Goal: Transaction & Acquisition: Purchase product/service

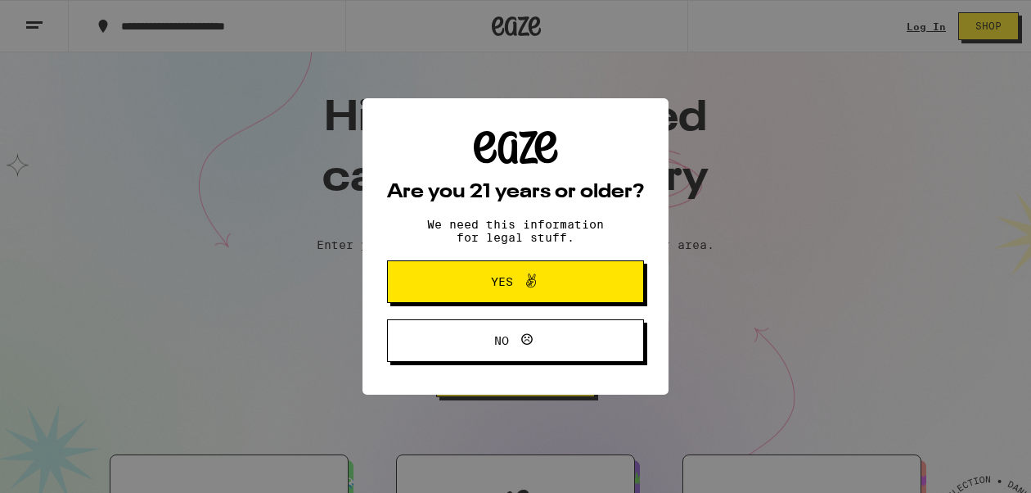
click at [631, 290] on button "Yes" at bounding box center [515, 281] width 257 height 43
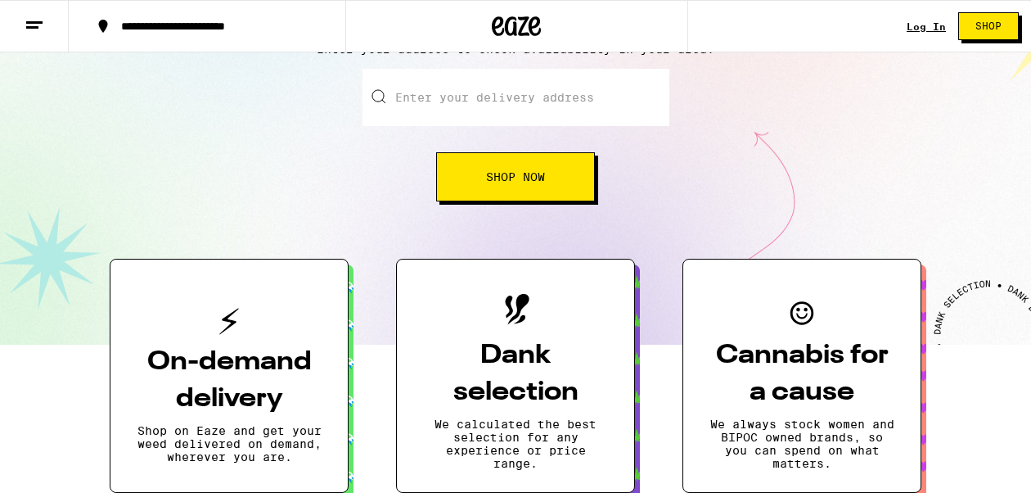
scroll to position [282, 0]
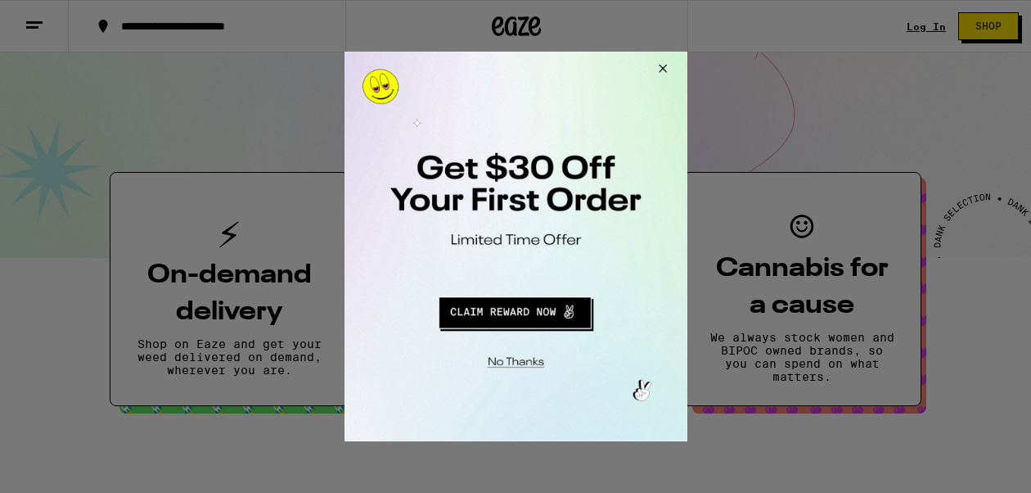
click at [930, 25] on div at bounding box center [515, 246] width 1031 height 493
click at [663, 70] on button "Close Modal" at bounding box center [660, 71] width 44 height 39
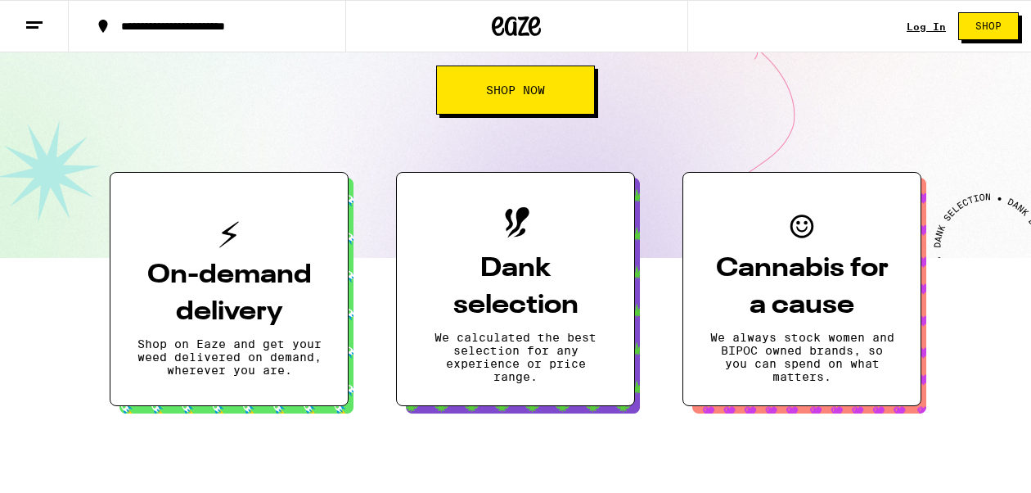
click at [917, 32] on link "Log In" at bounding box center [926, 26] width 39 height 11
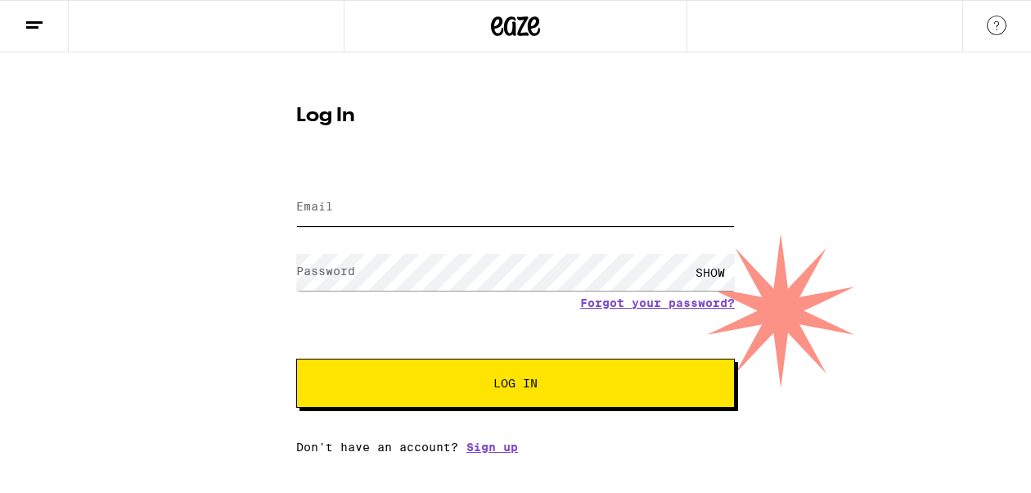
click at [416, 225] on input "Email" at bounding box center [515, 207] width 439 height 37
type input "wilsontyler116@gmail.com"
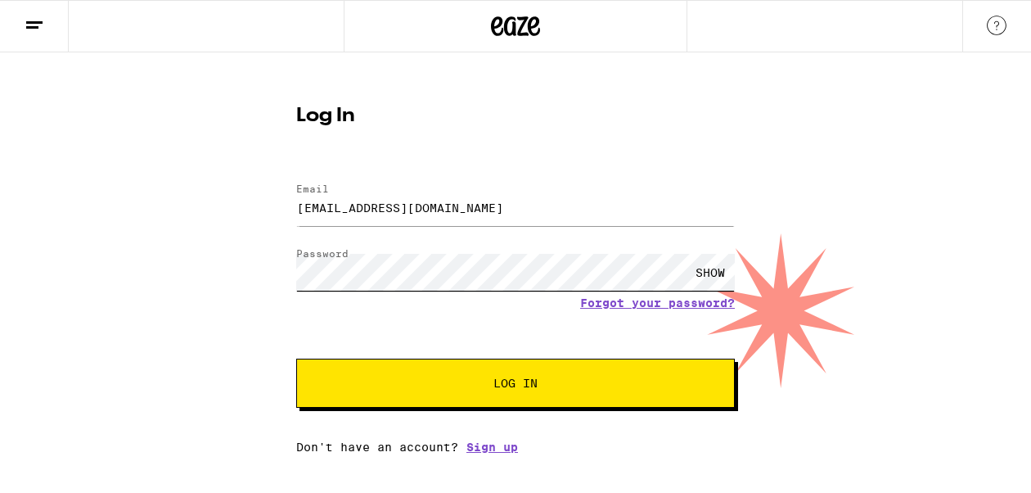
click at [296, 358] on button "Log In" at bounding box center [515, 382] width 439 height 49
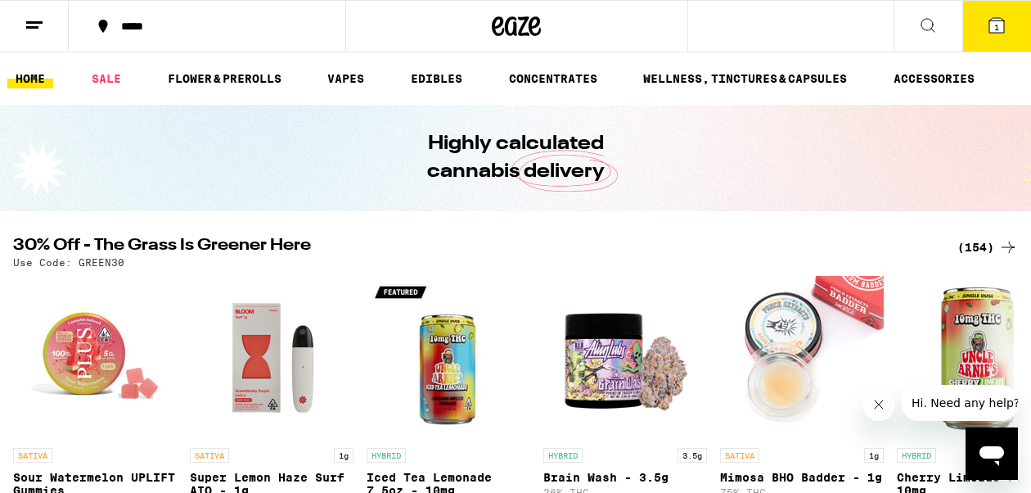
click at [343, 65] on ul "HOME SALE FLOWER & PREROLLS VAPES EDIBLES CONCENTRATES WELLNESS, TINCTURES & CA…" at bounding box center [515, 78] width 1031 height 52
click at [344, 66] on ul "HOME SALE FLOWER & PREROLLS VAPES EDIBLES CONCENTRATES WELLNESS, TINCTURES & CA…" at bounding box center [515, 78] width 1031 height 52
click at [344, 82] on link "VAPES" at bounding box center [345, 79] width 53 height 20
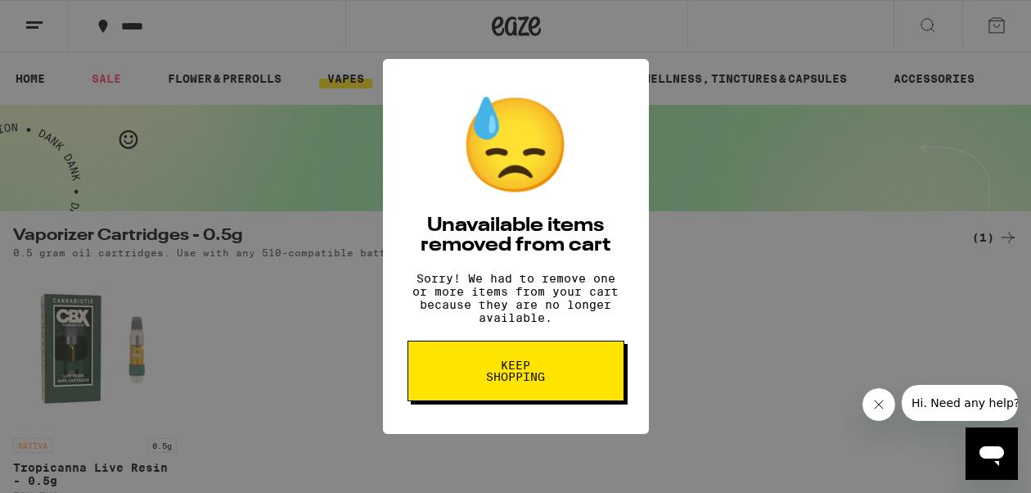
click at [512, 382] on span "Keep Shopping" at bounding box center [516, 370] width 84 height 23
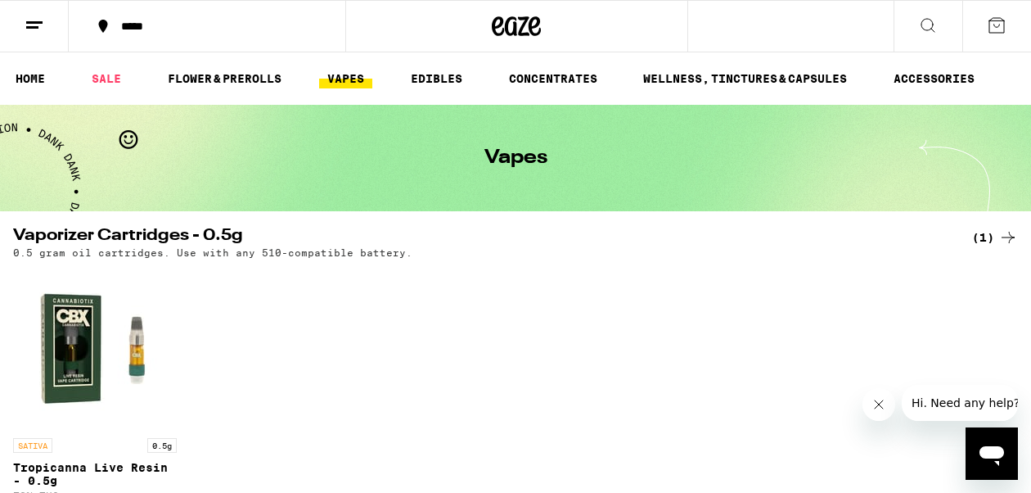
click at [925, 19] on icon at bounding box center [928, 26] width 20 height 20
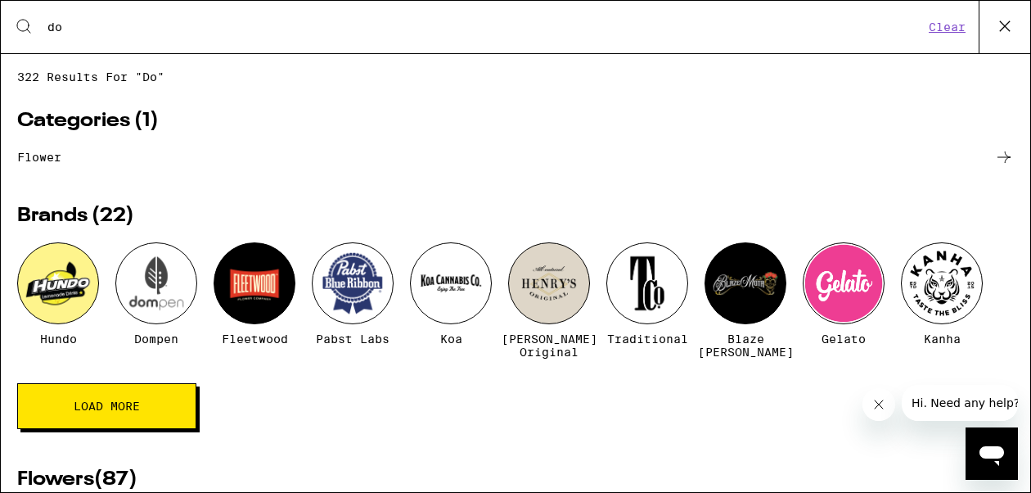
type input "do"
click at [147, 281] on div at bounding box center [156, 283] width 82 height 82
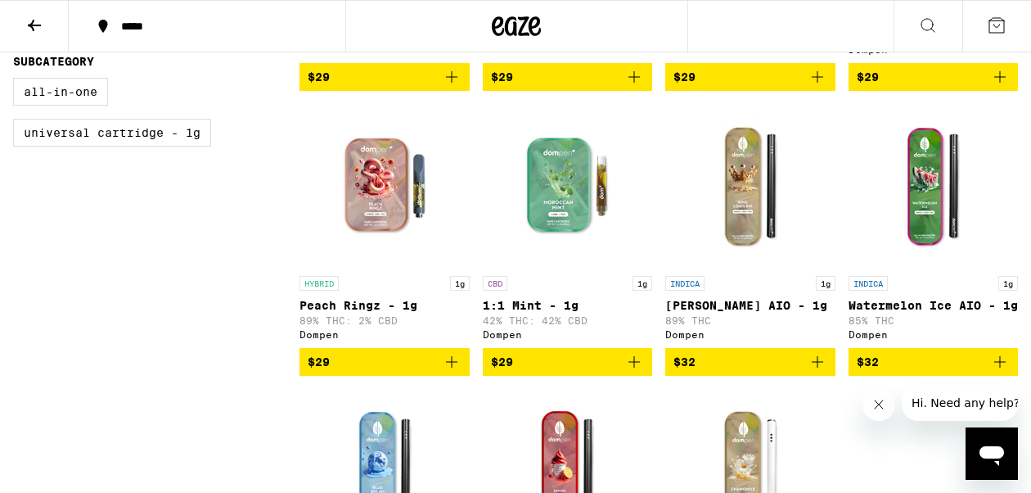
scroll to position [741, 0]
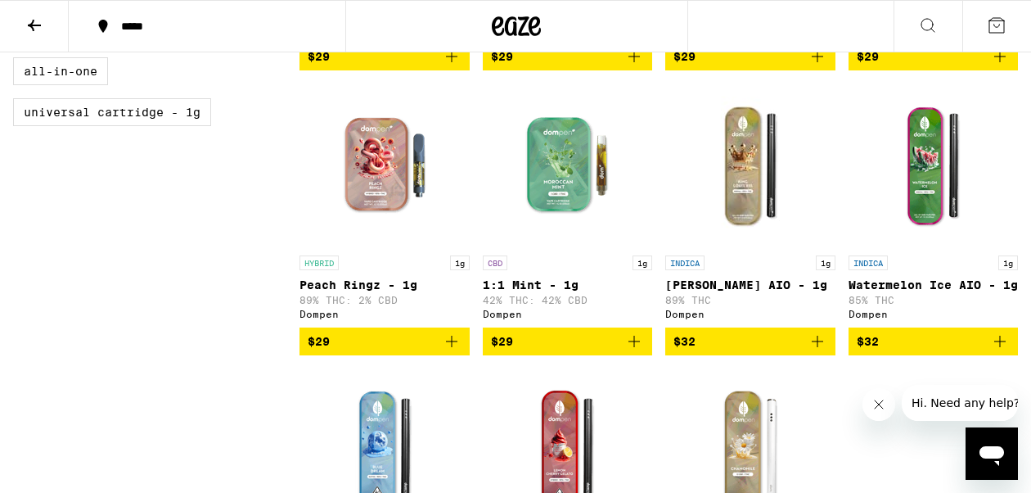
click at [824, 351] on icon "Add to bag" at bounding box center [818, 341] width 20 height 20
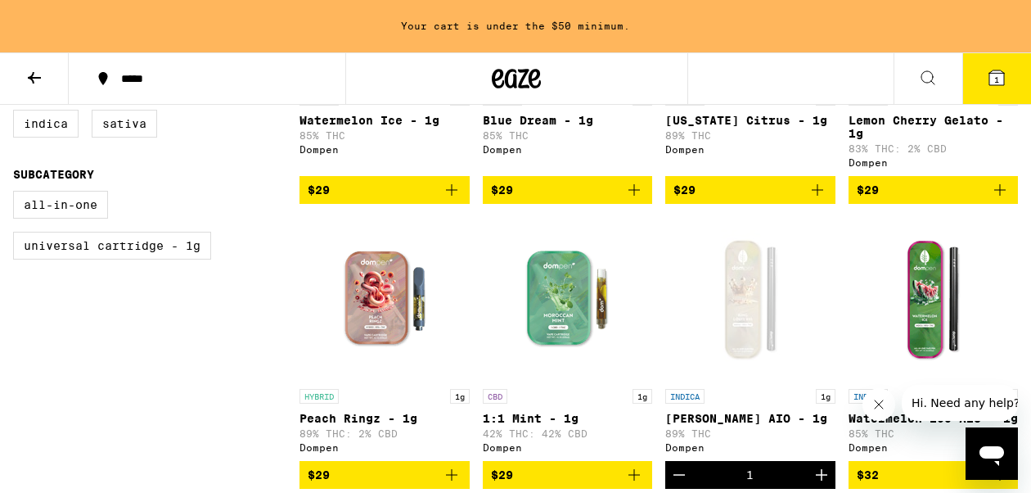
scroll to position [773, 0]
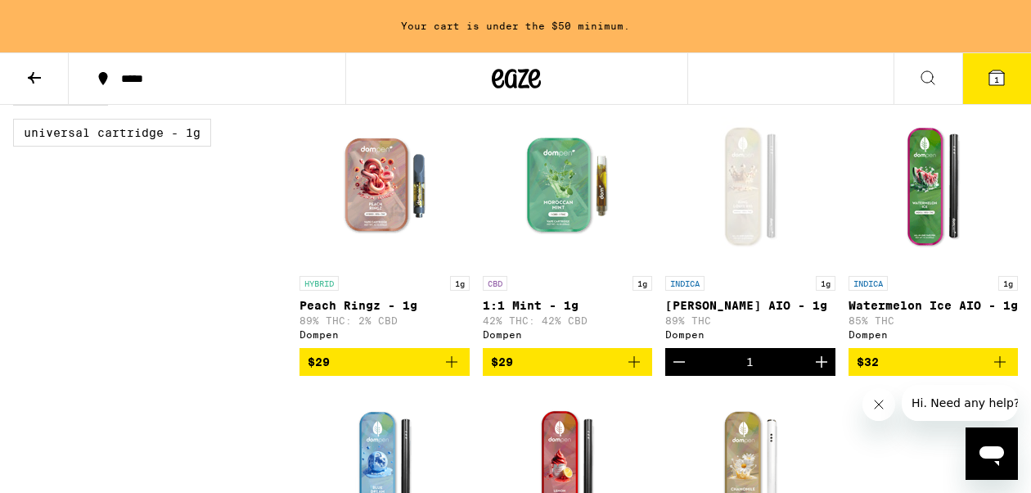
click at [642, 372] on icon "Add to bag" at bounding box center [634, 362] width 20 height 20
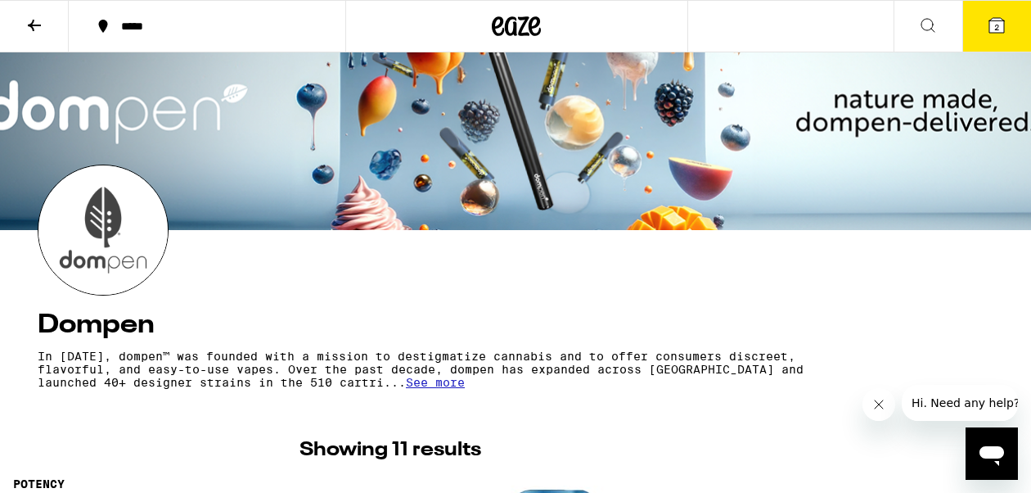
scroll to position [43, 0]
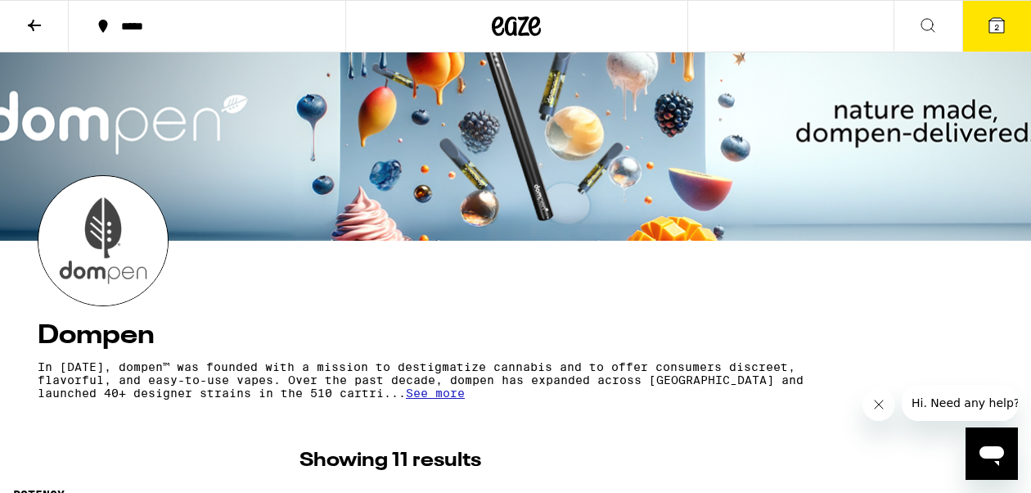
click at [59, 29] on button at bounding box center [34, 27] width 69 height 52
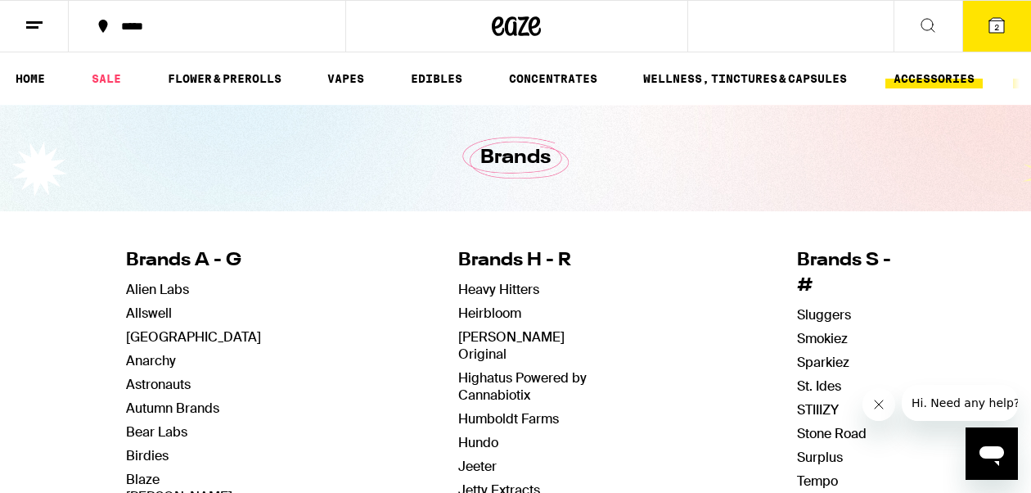
click at [931, 72] on link "ACCESSORIES" at bounding box center [934, 79] width 97 height 20
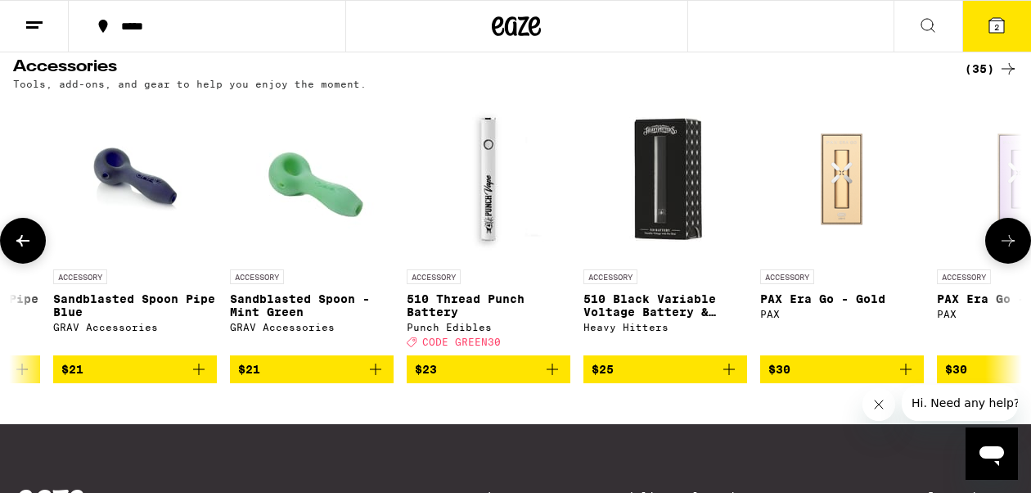
scroll to position [0, 3505]
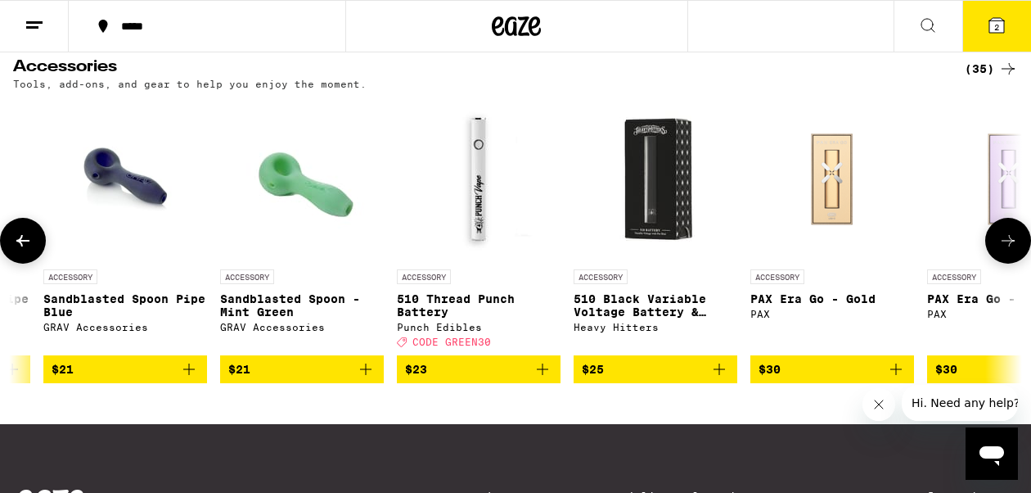
click at [485, 180] on img "Open page for 510 Thread Punch Battery from Punch Edibles" at bounding box center [479, 179] width 164 height 164
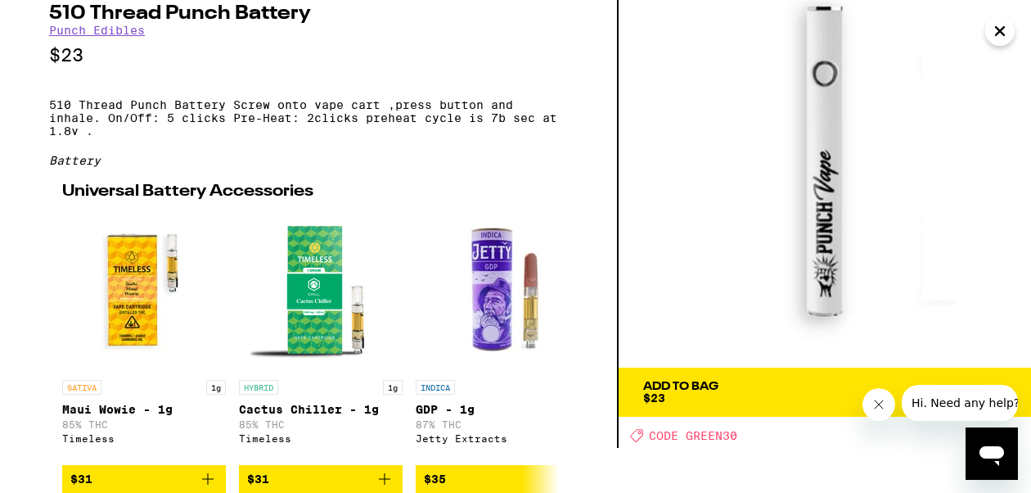
scroll to position [66, 0]
click at [747, 381] on span "Add To Bag $23" at bounding box center [824, 392] width 363 height 23
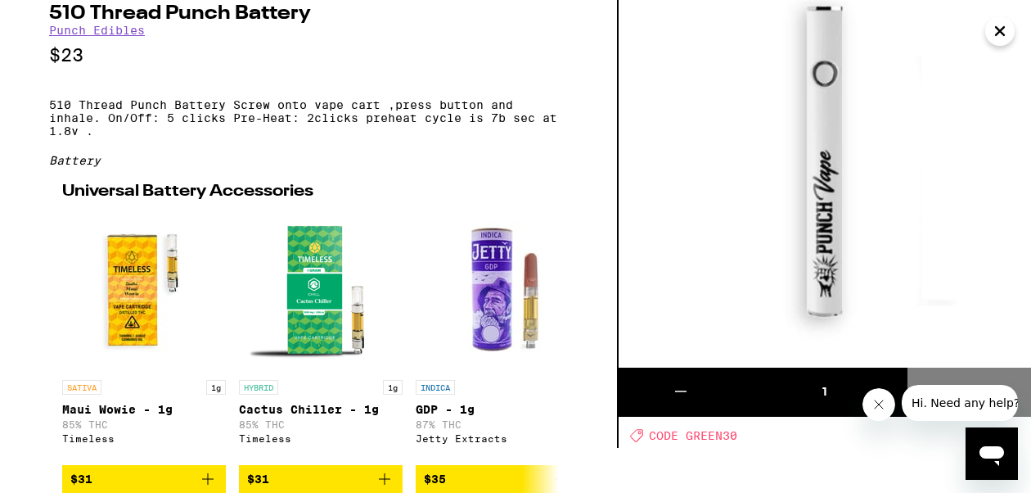
click at [1007, 34] on icon "Close" at bounding box center [1000, 31] width 20 height 25
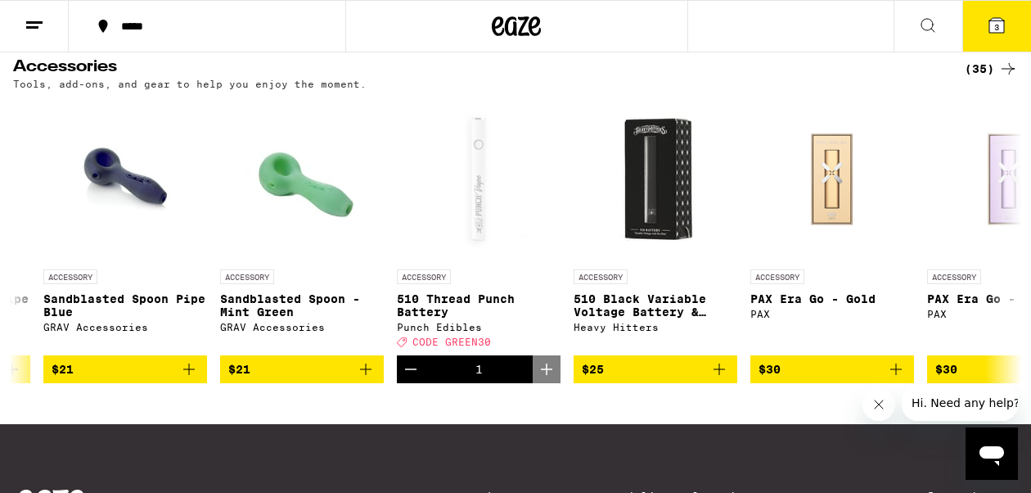
click at [995, 14] on button "3" at bounding box center [996, 26] width 69 height 51
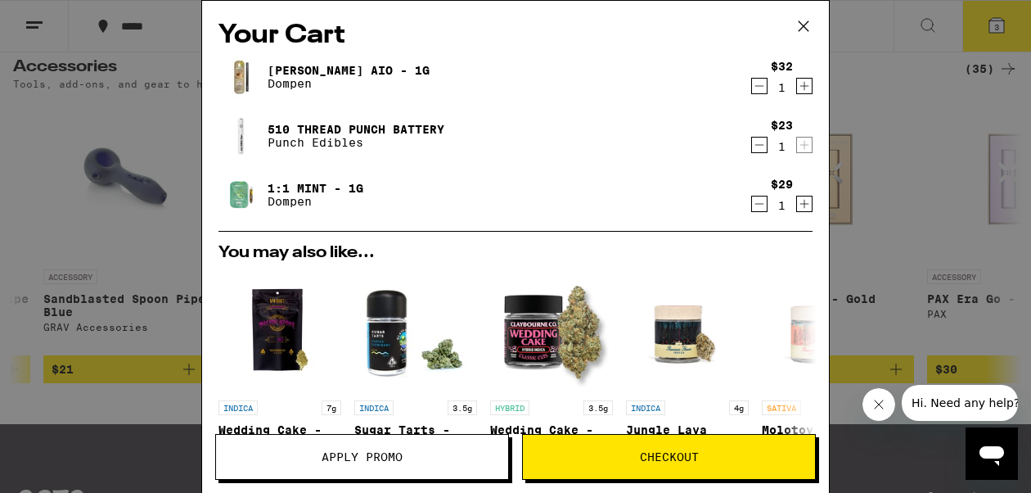
click at [598, 453] on span "Checkout" at bounding box center [669, 456] width 292 height 11
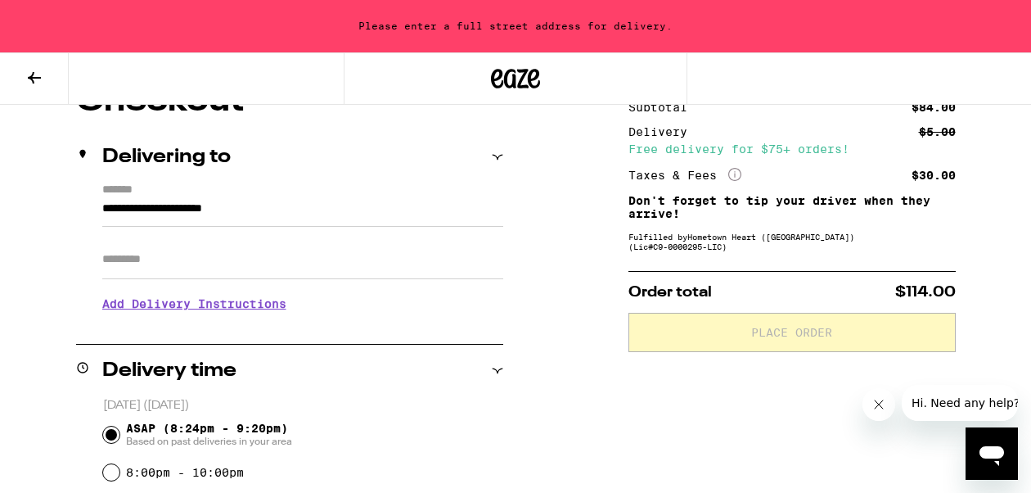
scroll to position [167, 0]
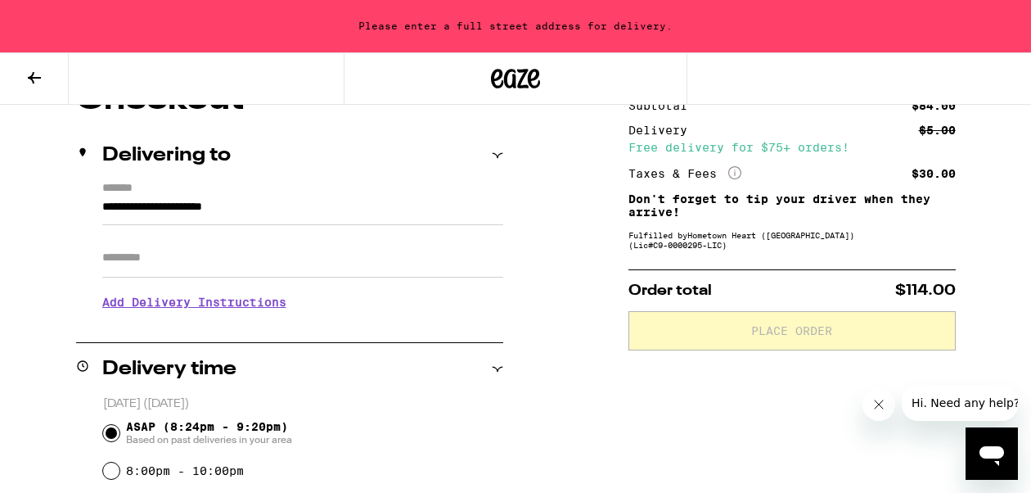
click at [208, 252] on input "Apt/Suite" at bounding box center [302, 257] width 401 height 39
type input "*"
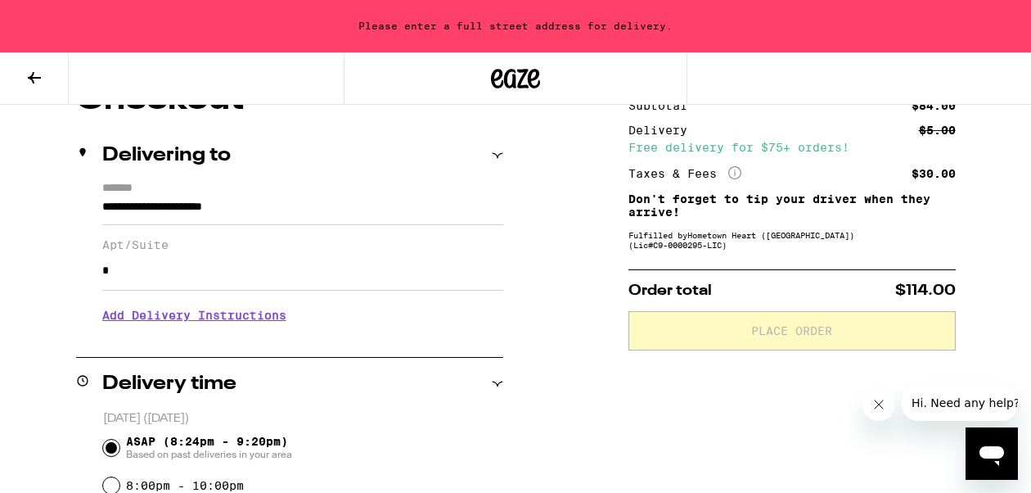
click at [138, 209] on input "**********" at bounding box center [302, 211] width 401 height 28
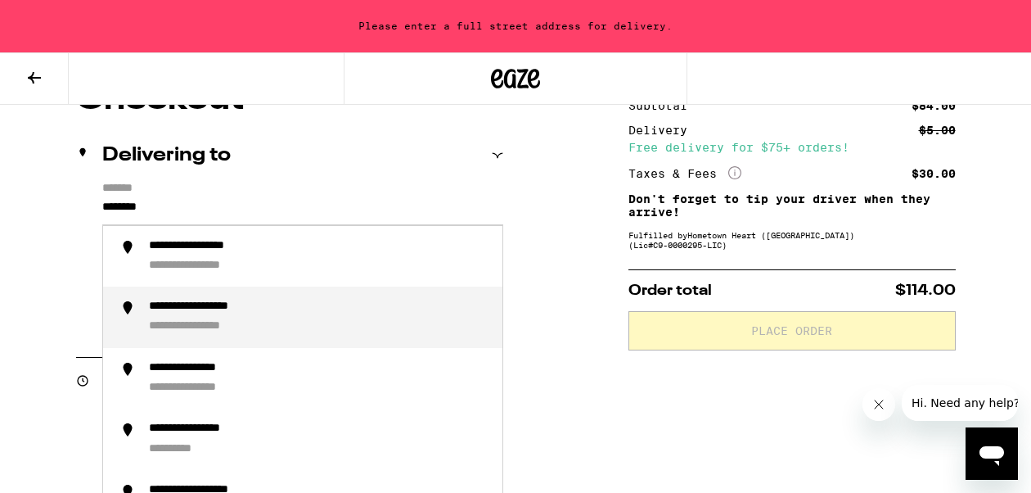
click at [218, 309] on div "**********" at bounding box center [219, 308] width 141 height 16
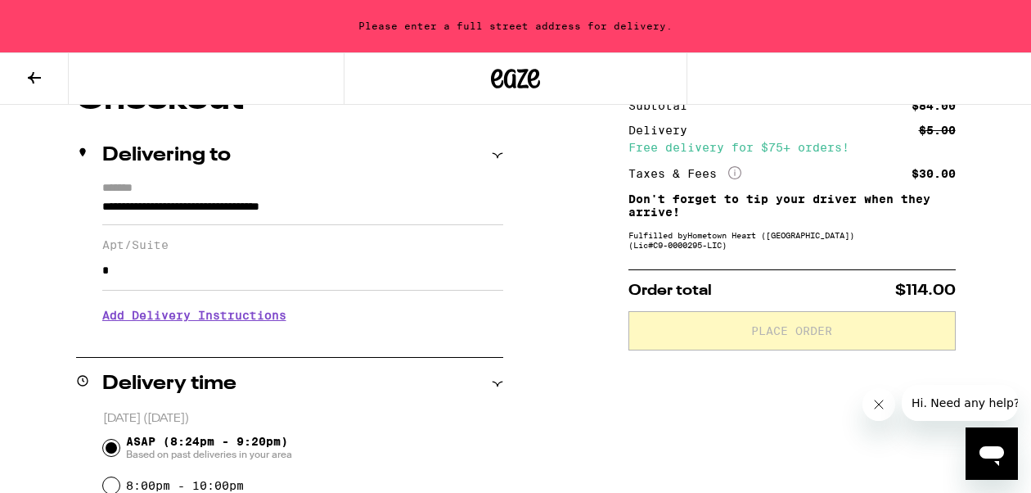
type input "**********"
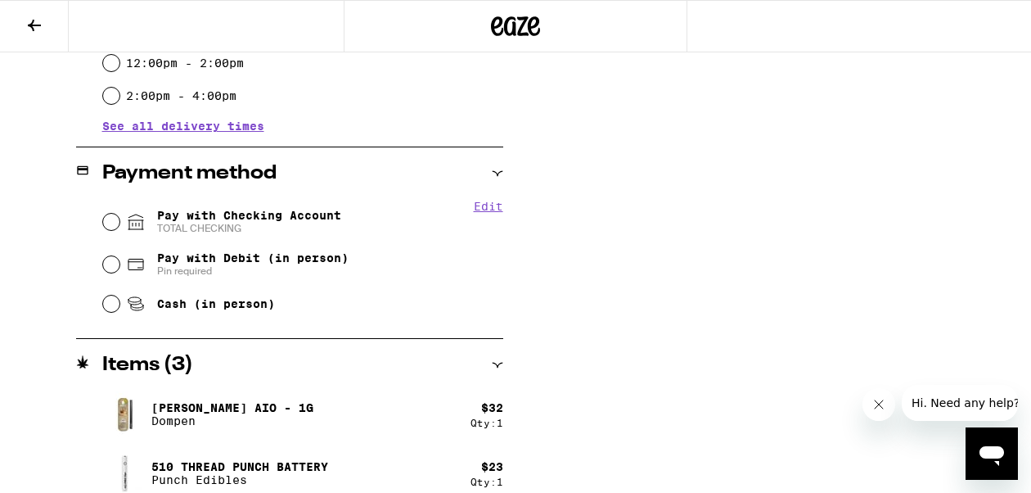
scroll to position [634, 0]
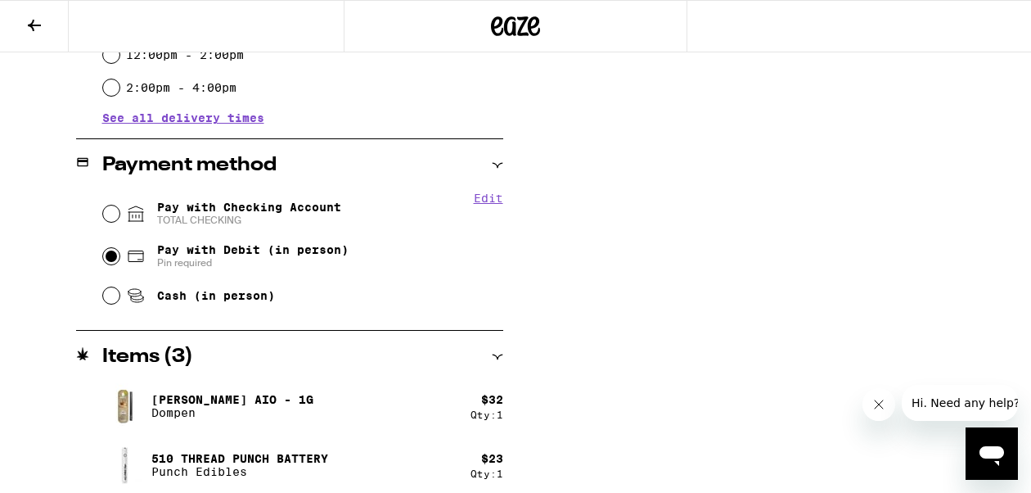
click at [111, 256] on input "Pay with Debit (in person) Pin required" at bounding box center [111, 256] width 16 height 16
radio input "true"
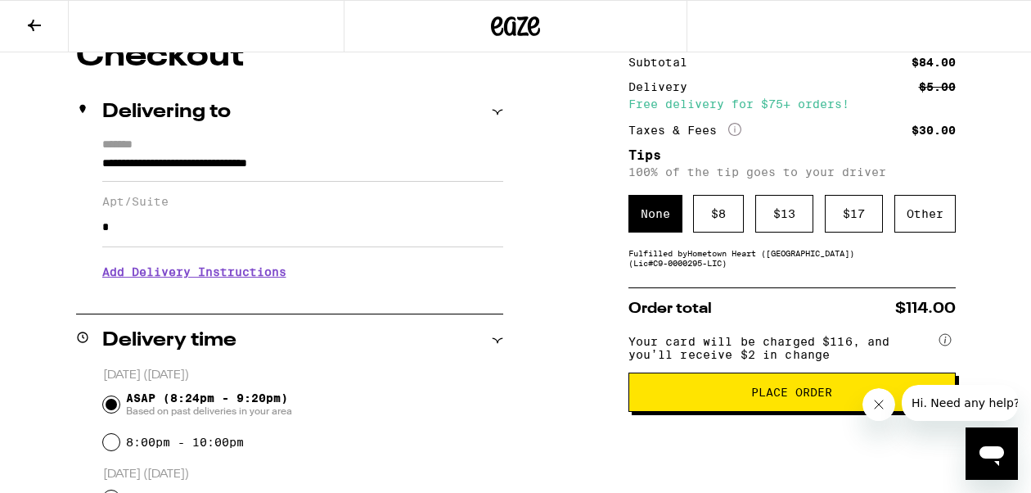
scroll to position [160, 0]
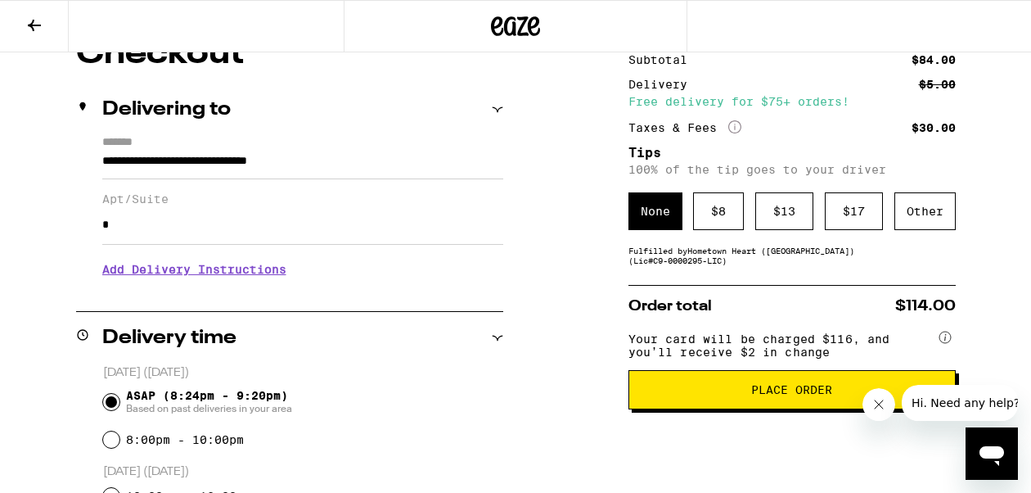
click at [728, 395] on span "Place Order" at bounding box center [792, 389] width 300 height 11
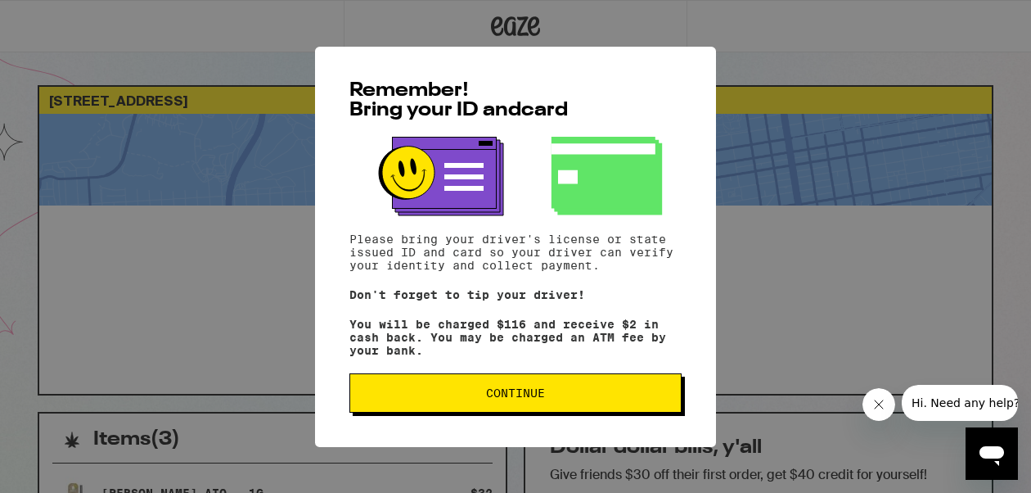
click at [470, 399] on span "Continue" at bounding box center [515, 392] width 304 height 11
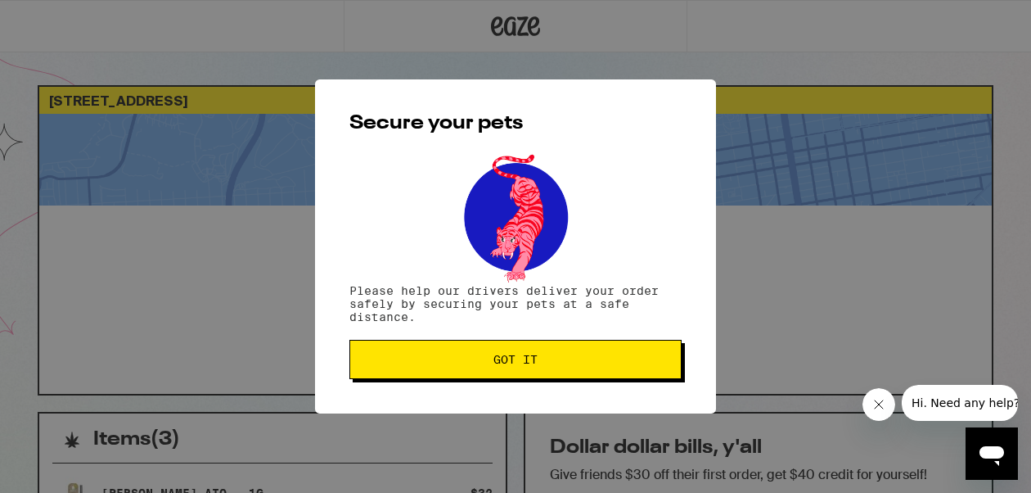
click at [398, 362] on span "Got it" at bounding box center [515, 359] width 304 height 11
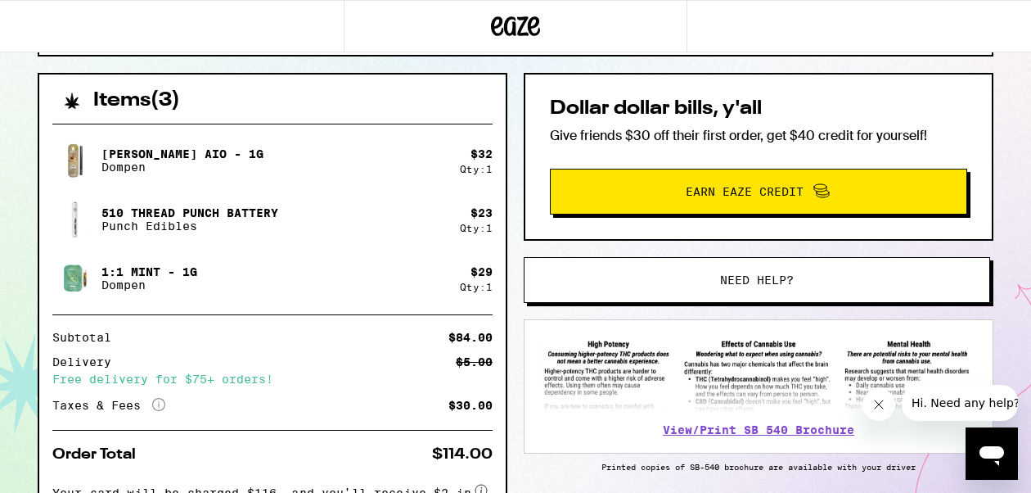
scroll to position [466, 0]
